Goal: Task Accomplishment & Management: Use online tool/utility

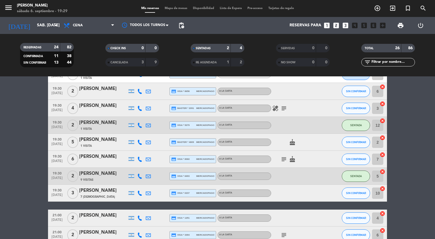
scroll to position [37, 0]
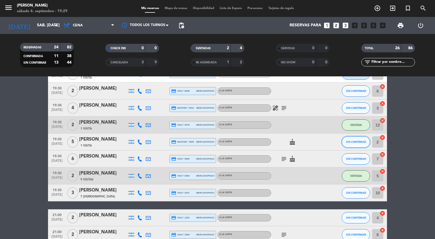
click at [361, 140] on span "SIN CONFIRMAR" at bounding box center [356, 141] width 20 height 3
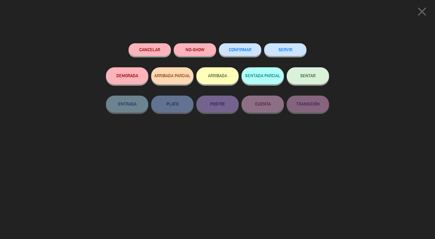
click at [309, 75] on span "SENTAR" at bounding box center [307, 75] width 15 height 5
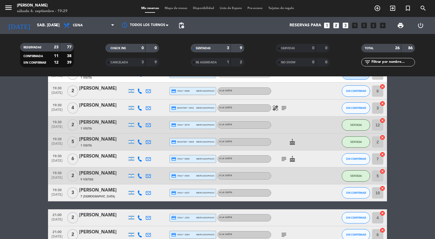
scroll to position [0, 0]
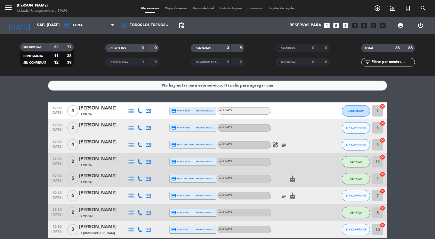
drag, startPoint x: 278, startPoint y: 195, endPoint x: 281, endPoint y: 195, distance: 3.7
click at [278, 195] on div "subject cake" at bounding box center [296, 195] width 51 height 17
click at [282, 195] on icon "subject" at bounding box center [283, 195] width 7 height 7
click at [287, 143] on icon "subject" at bounding box center [283, 144] width 7 height 7
